Goal: Entertainment & Leisure: Consume media (video, audio)

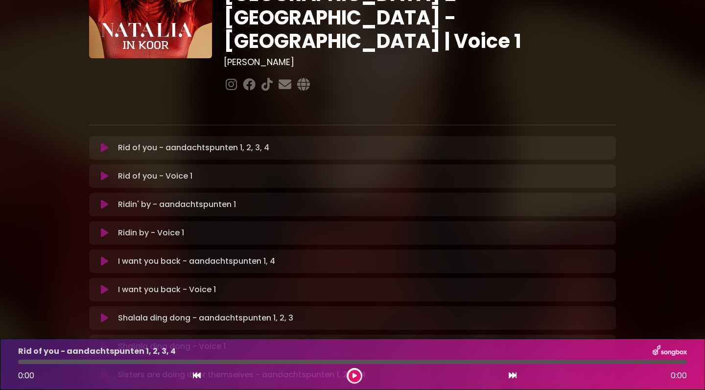
scroll to position [67, 0]
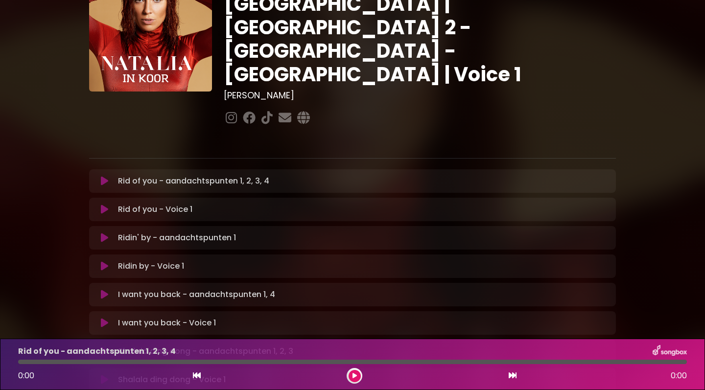
click at [103, 176] on icon at bounding box center [104, 181] width 7 height 10
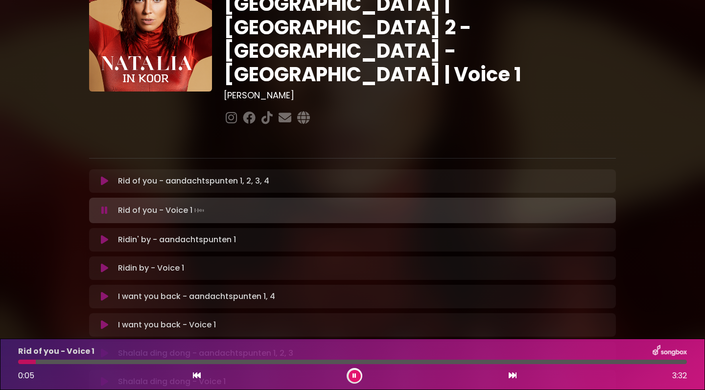
click at [103, 292] on icon at bounding box center [104, 297] width 7 height 10
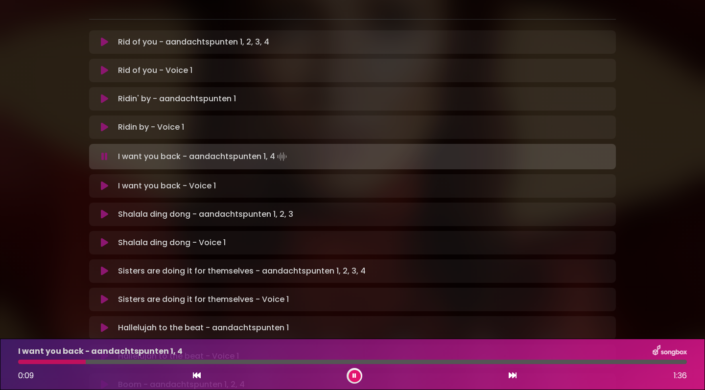
scroll to position [210, 0]
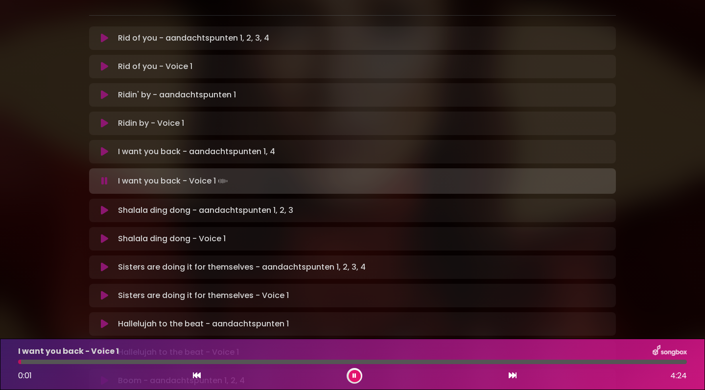
click at [103, 206] on icon at bounding box center [104, 211] width 7 height 10
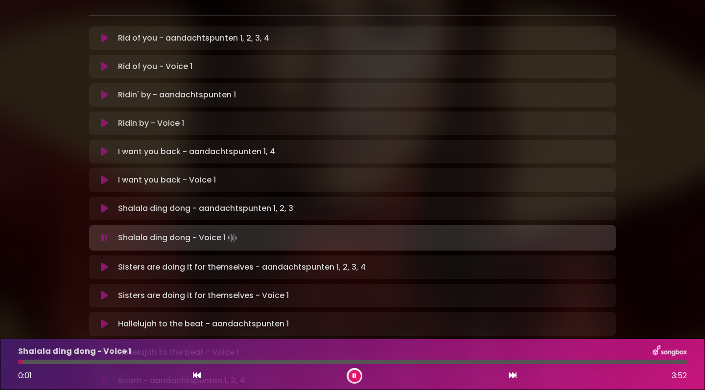
click at [105, 262] on icon at bounding box center [104, 267] width 7 height 10
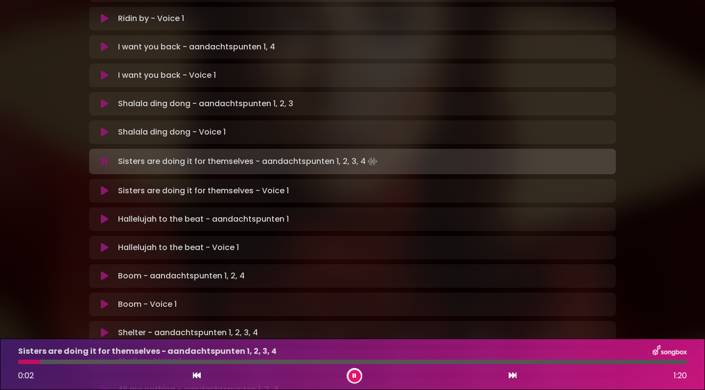
scroll to position [313, 0]
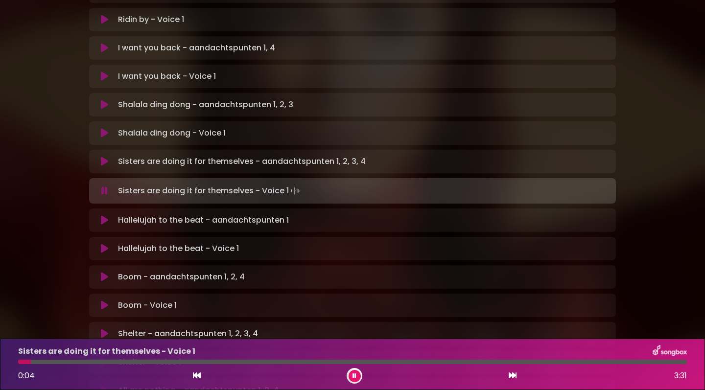
click at [103, 215] on icon at bounding box center [104, 220] width 7 height 10
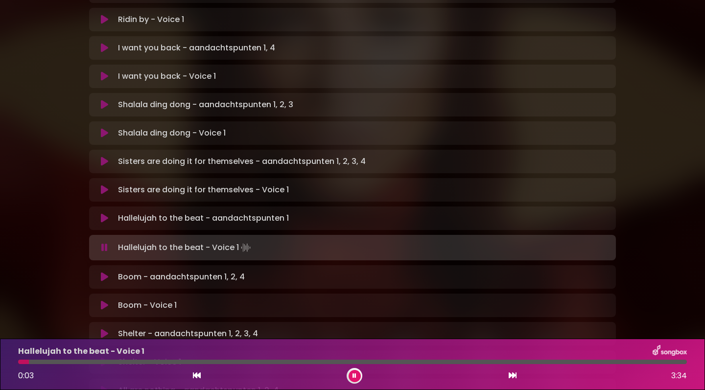
click at [103, 272] on icon at bounding box center [104, 277] width 7 height 10
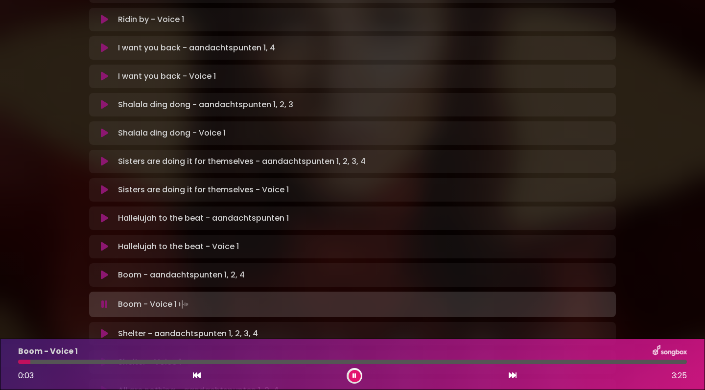
click at [102, 329] on icon at bounding box center [104, 334] width 7 height 10
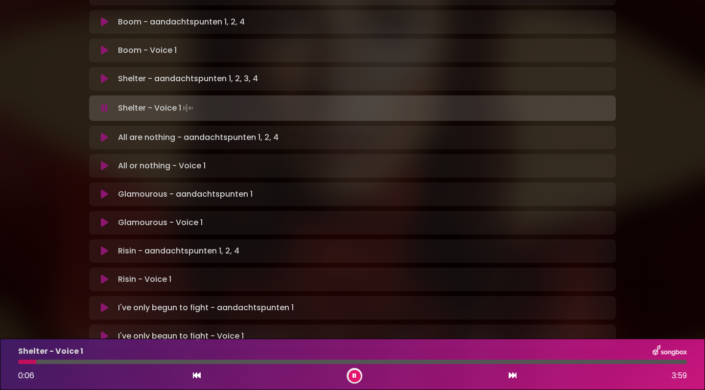
scroll to position [565, 0]
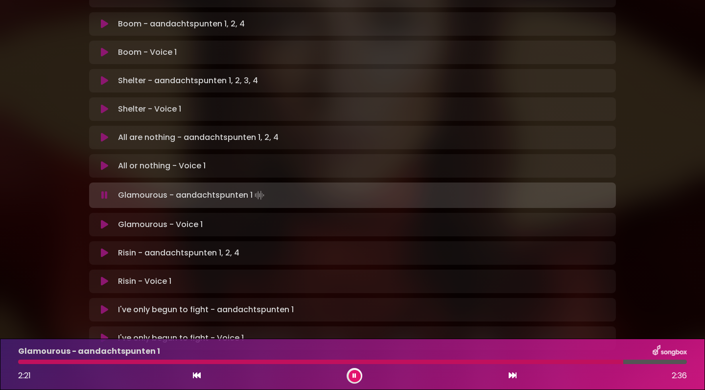
click at [294, 189] on div "Glamourous - aandachtspunten 1 Loading Track..." at bounding box center [362, 196] width 496 height 14
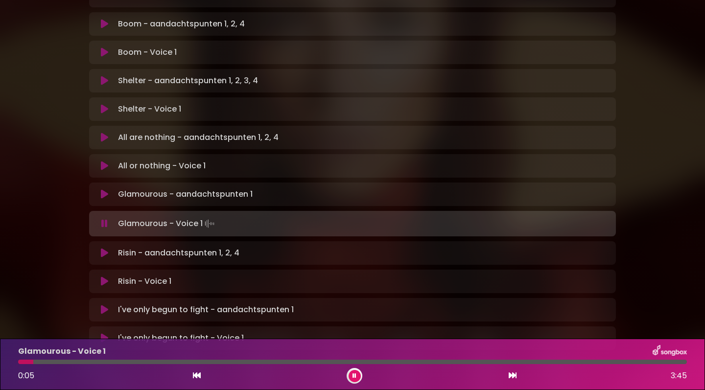
click at [479, 364] on div at bounding box center [352, 362] width 669 height 4
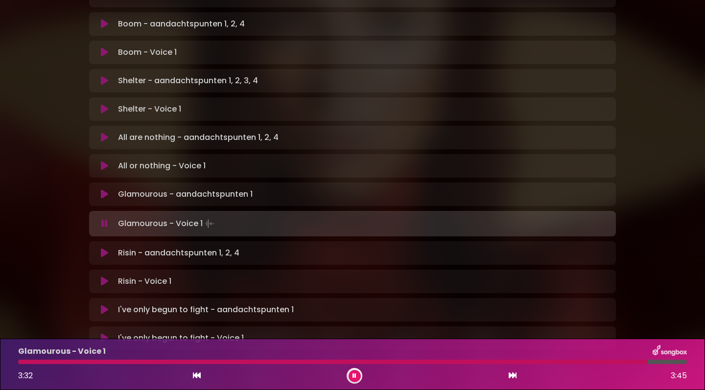
click at [355, 377] on icon at bounding box center [355, 376] width 4 height 6
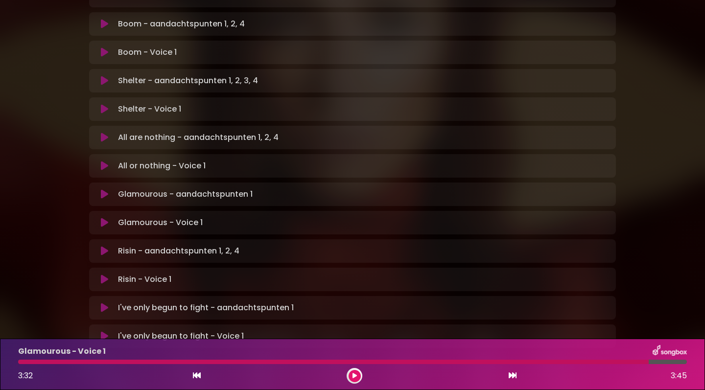
click at [106, 246] on icon at bounding box center [104, 251] width 7 height 10
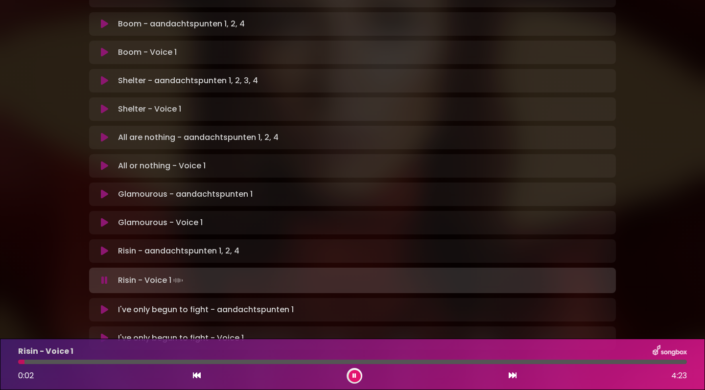
click at [103, 246] on icon at bounding box center [104, 251] width 7 height 10
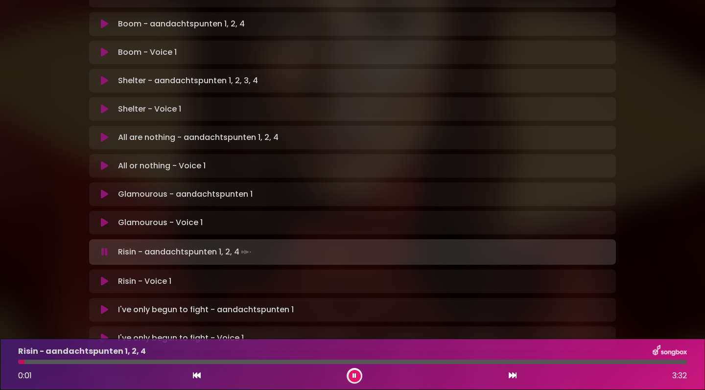
click at [101, 362] on div at bounding box center [352, 362] width 669 height 4
click at [60, 363] on div at bounding box center [137, 362] width 238 height 4
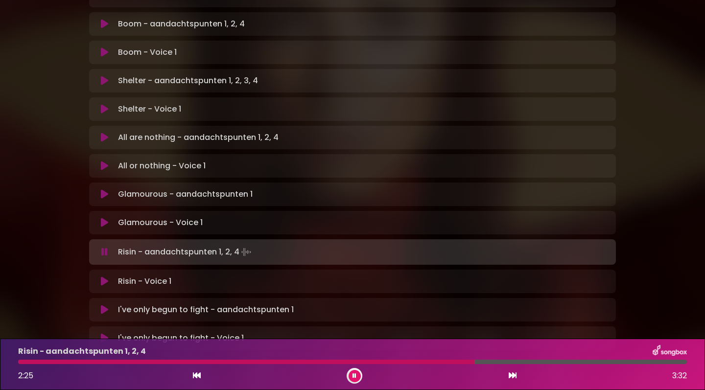
click at [104, 305] on icon at bounding box center [104, 310] width 7 height 10
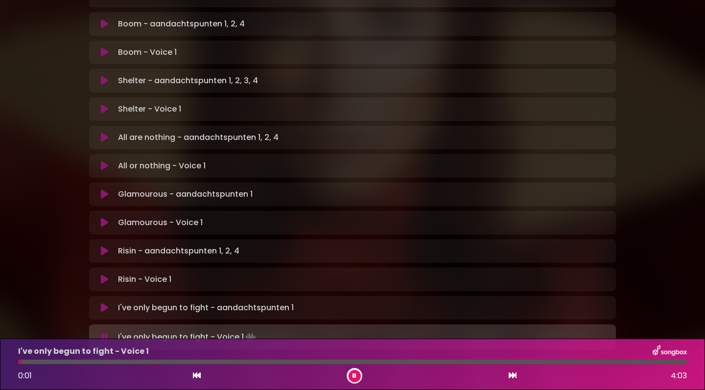
click at [105, 333] on icon at bounding box center [104, 338] width 6 height 10
